Goal: Navigation & Orientation: Find specific page/section

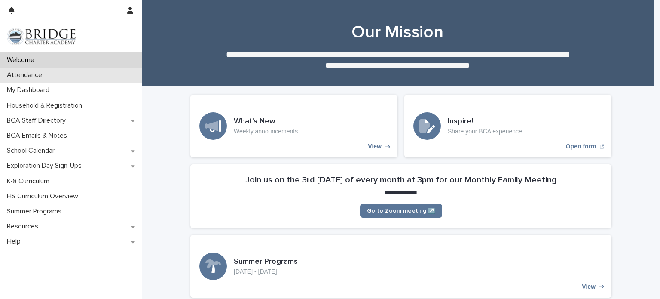
click at [92, 78] on div "Attendance" at bounding box center [71, 74] width 142 height 15
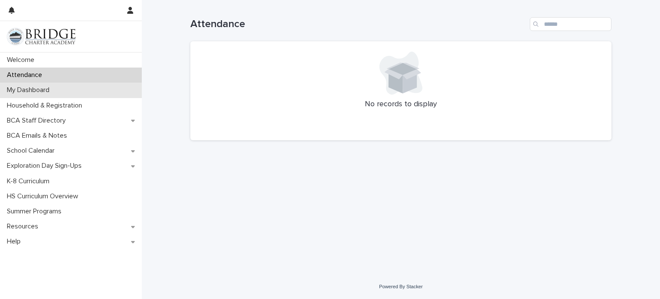
click at [83, 96] on div "My Dashboard" at bounding box center [71, 90] width 142 height 15
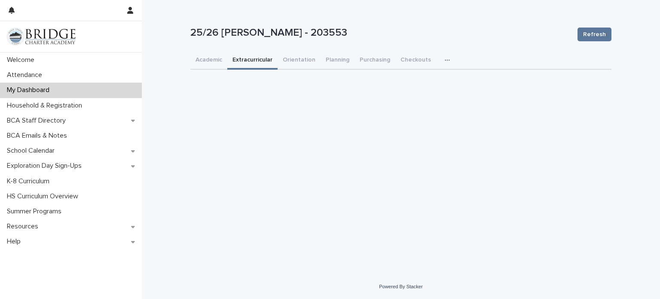
click at [257, 62] on button "Extracurricular" at bounding box center [252, 61] width 50 height 18
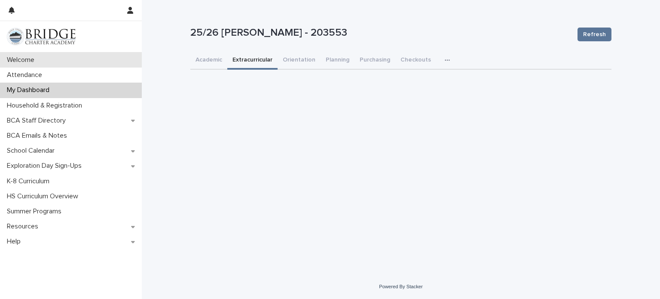
click at [67, 59] on div "Welcome" at bounding box center [71, 59] width 142 height 15
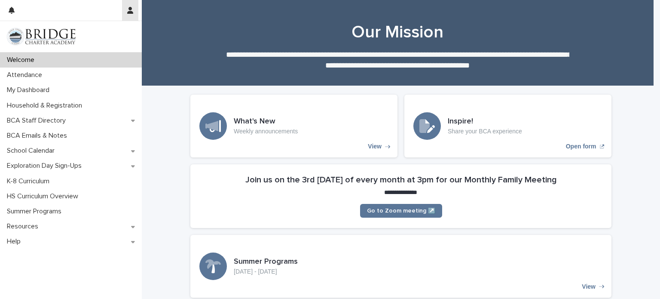
click at [128, 8] on icon "button" at bounding box center [130, 10] width 6 height 7
click at [98, 60] on div at bounding box center [330, 149] width 660 height 299
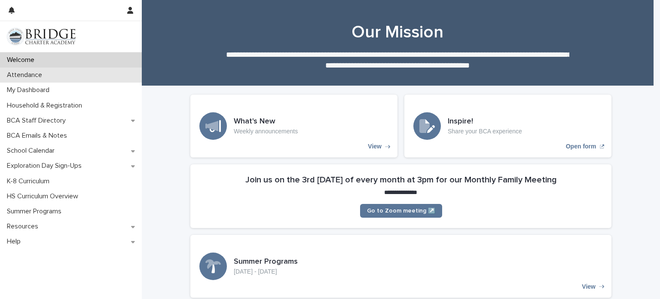
click at [97, 75] on div "Attendance" at bounding box center [71, 74] width 142 height 15
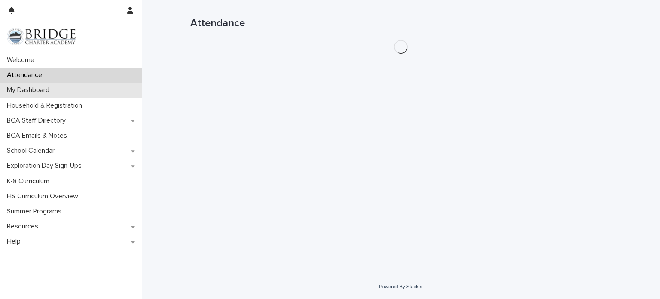
click at [93, 94] on div "My Dashboard" at bounding box center [71, 90] width 142 height 15
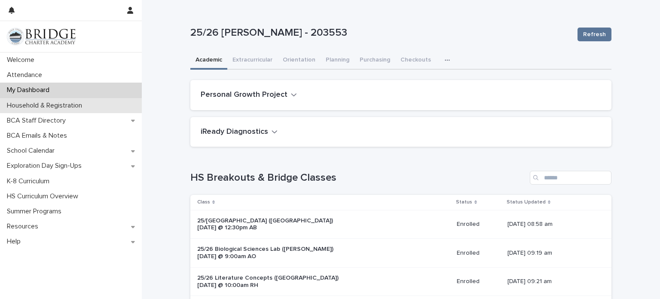
click at [96, 108] on div "Household & Registration" at bounding box center [71, 105] width 142 height 15
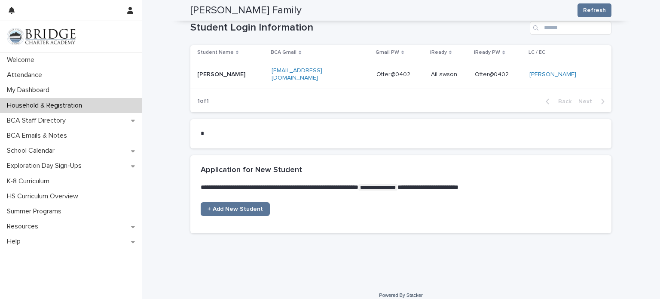
scroll to position [490, 0]
